Goal: Check status: Check status

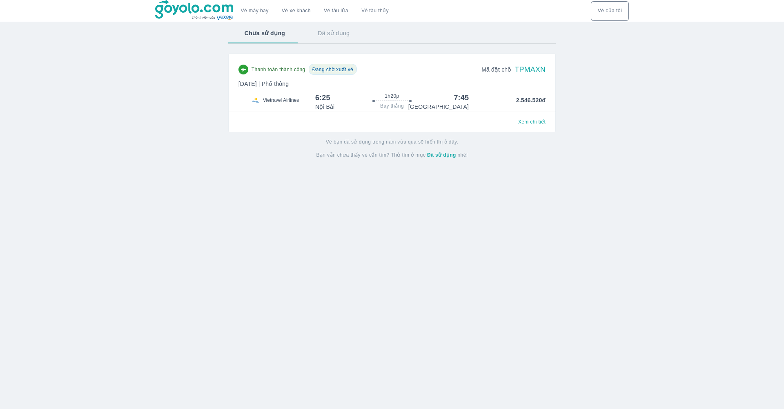
click at [537, 118] on button "Xem chi tiết" at bounding box center [532, 121] width 34 height 11
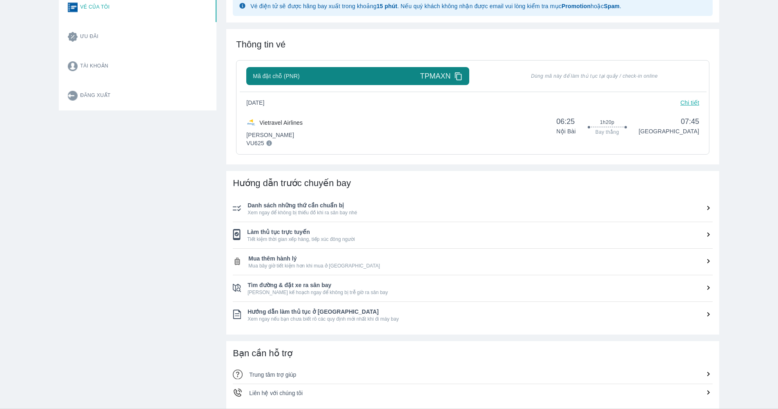
scroll to position [301, 0]
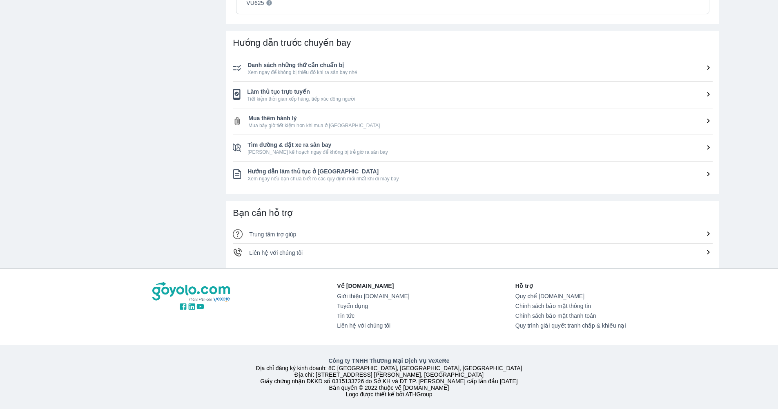
click at [437, 69] on span "Xem ngay để không bị thiếu đồ khi ra sân bay nhé" at bounding box center [480, 72] width 465 height 7
click at [348, 96] on span "Tiết kiệm thời gian xếp hàng, tiếp xúc đông người" at bounding box center [480, 99] width 466 height 7
click at [706, 108] on li "Mua thêm hành lý Mua bây giờ tiết kiệm hơn khi mua ở sân bay" at bounding box center [473, 121] width 480 height 26
click at [535, 175] on span "Xem ngay nếu bạn chưa biết rõ các quy định mới nhất khi đi máy bay" at bounding box center [480, 178] width 465 height 7
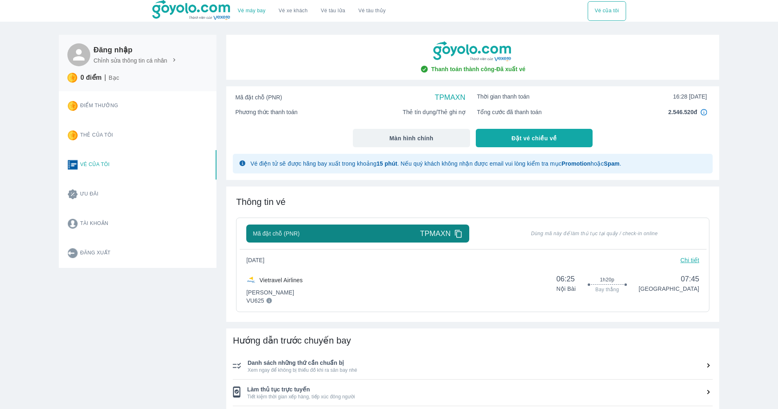
click at [175, 13] on img at bounding box center [191, 10] width 79 height 20
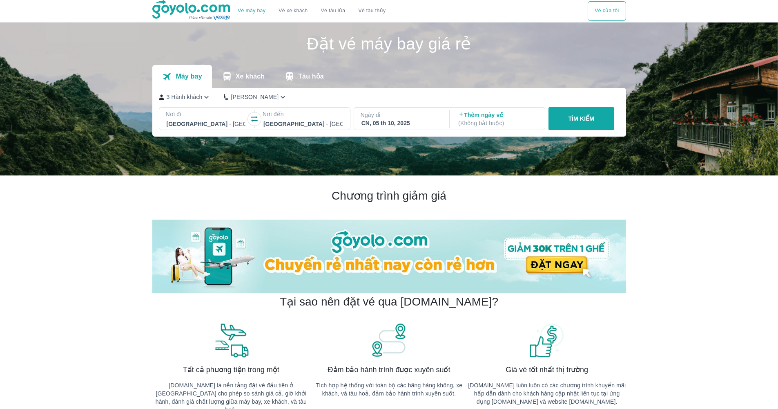
scroll to position [916, 0]
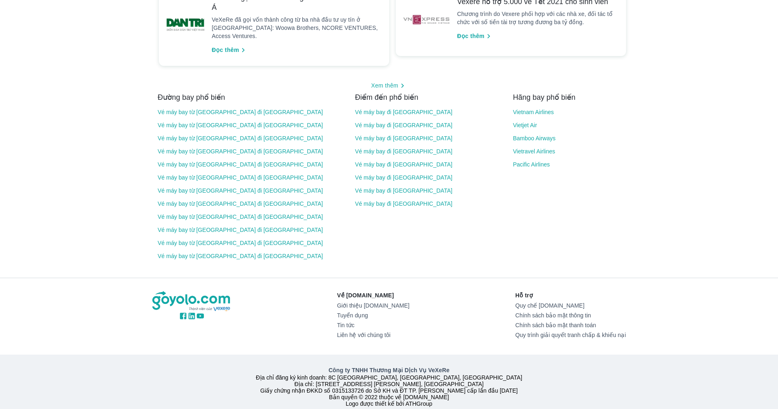
click at [233, 1] on div "VeXeRe gọi vốn thành công từ ba nhà đầu tư châu Á VeXeRe đã gọi vốn thành công …" at bounding box center [297, 25] width 171 height 64
